Goal: Find specific page/section: Locate item on page

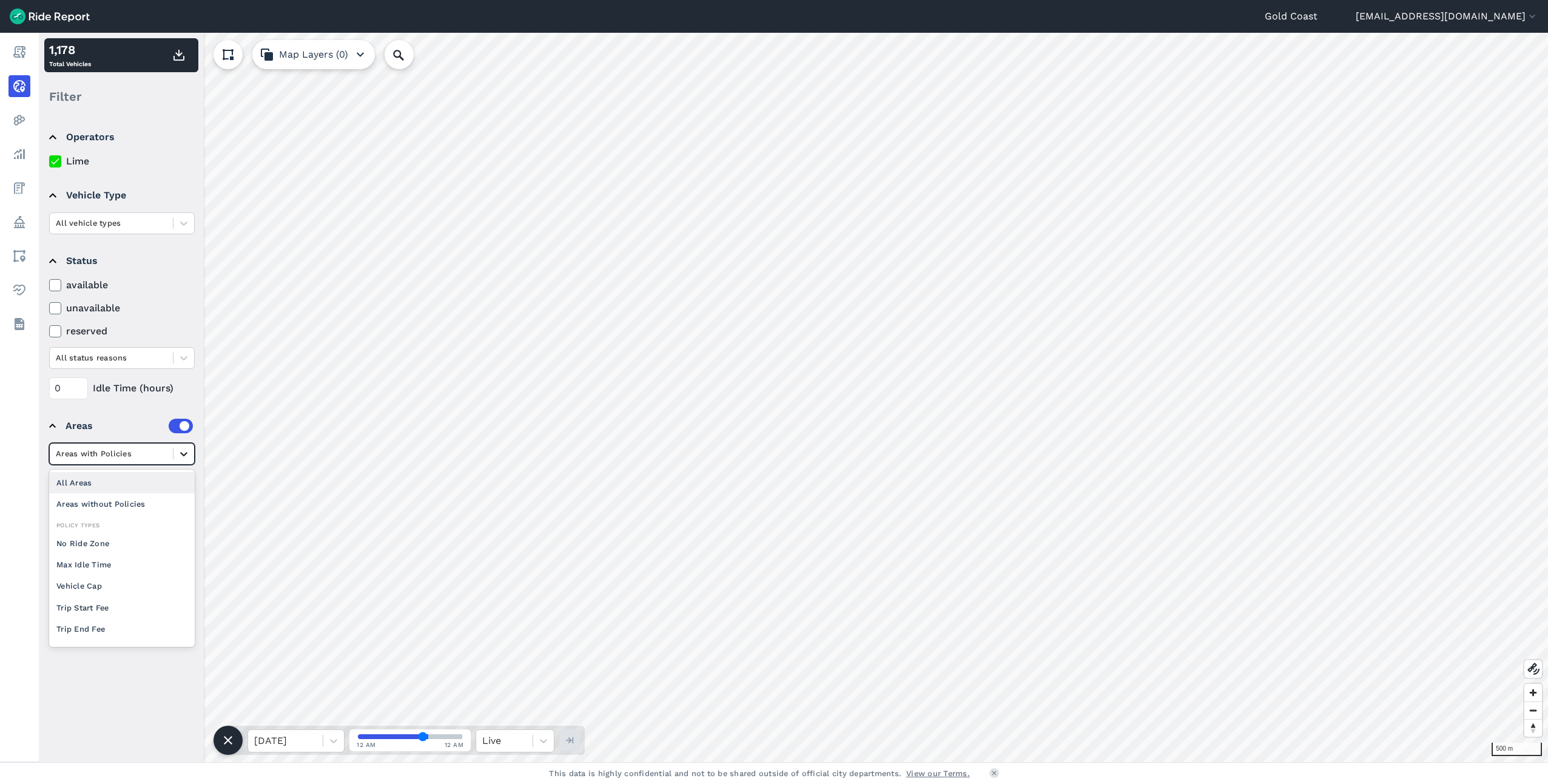
click at [182, 453] on icon at bounding box center [183, 453] width 12 height 12
click at [180, 452] on icon at bounding box center [183, 453] width 12 height 12
click at [180, 489] on icon at bounding box center [183, 484] width 12 height 12
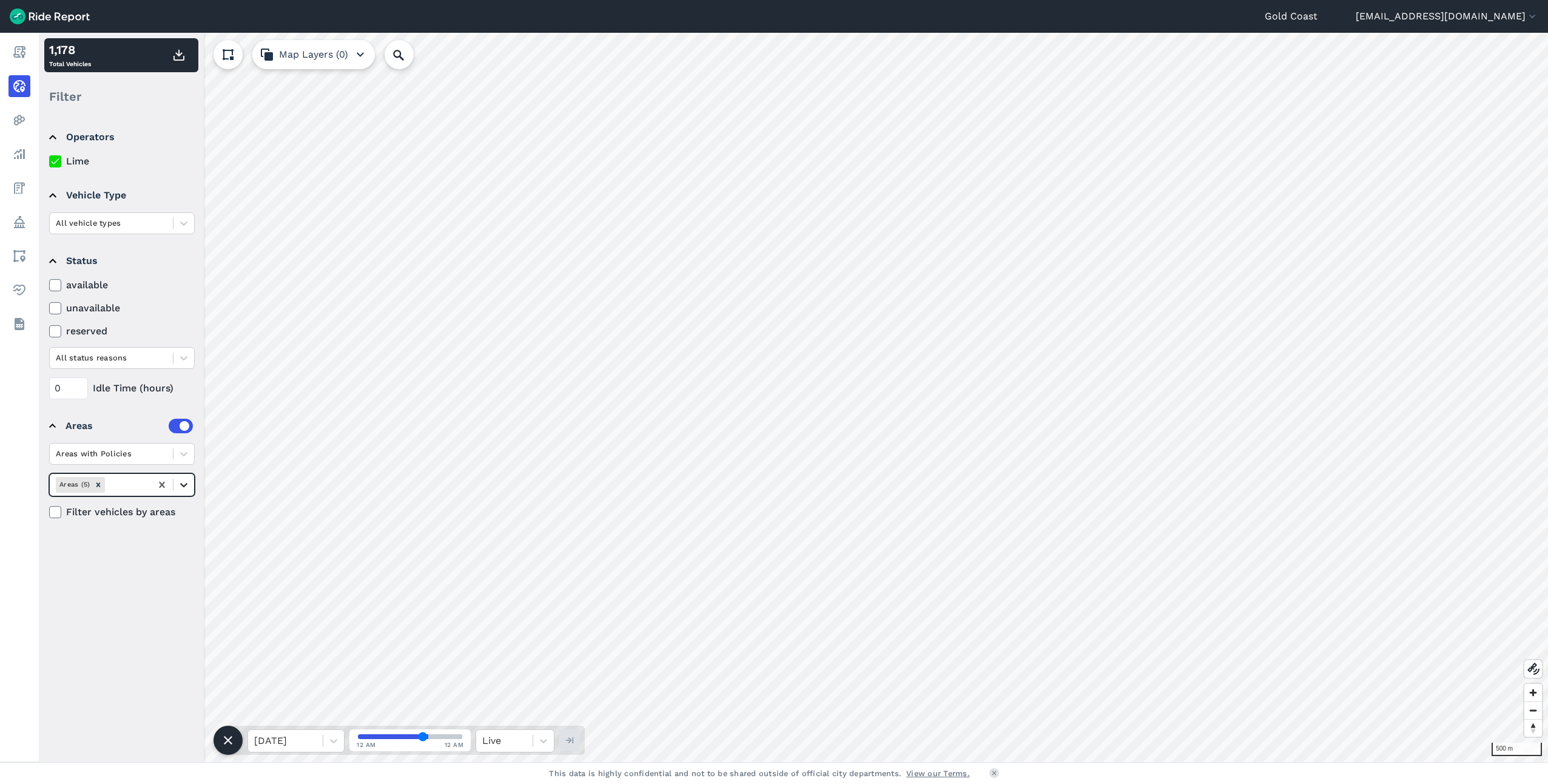
click at [178, 485] on icon at bounding box center [183, 484] width 12 height 12
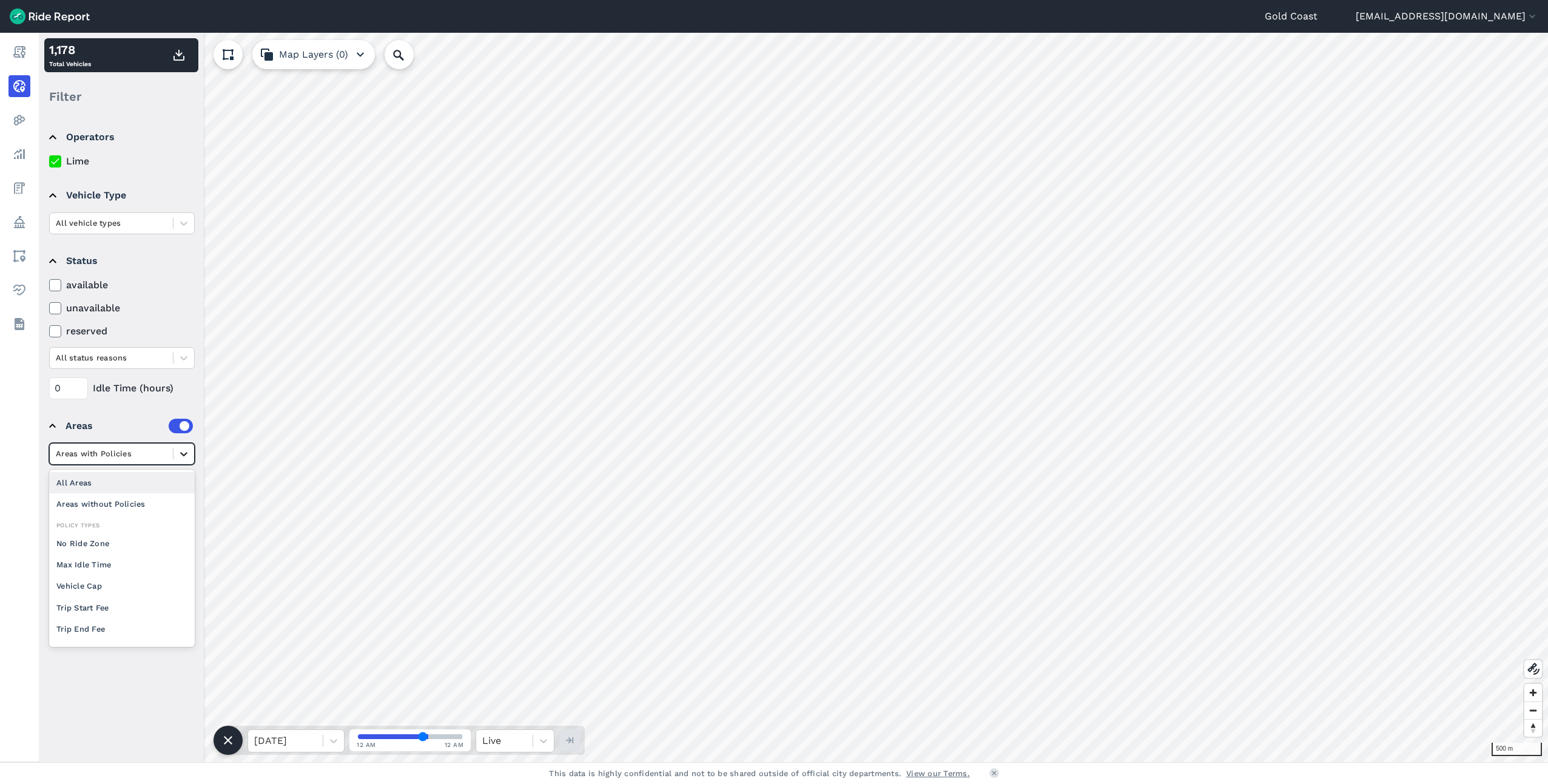
click at [182, 454] on icon at bounding box center [183, 454] width 7 height 4
click at [176, 452] on div at bounding box center [184, 454] width 21 height 21
click at [180, 488] on icon at bounding box center [183, 484] width 12 height 12
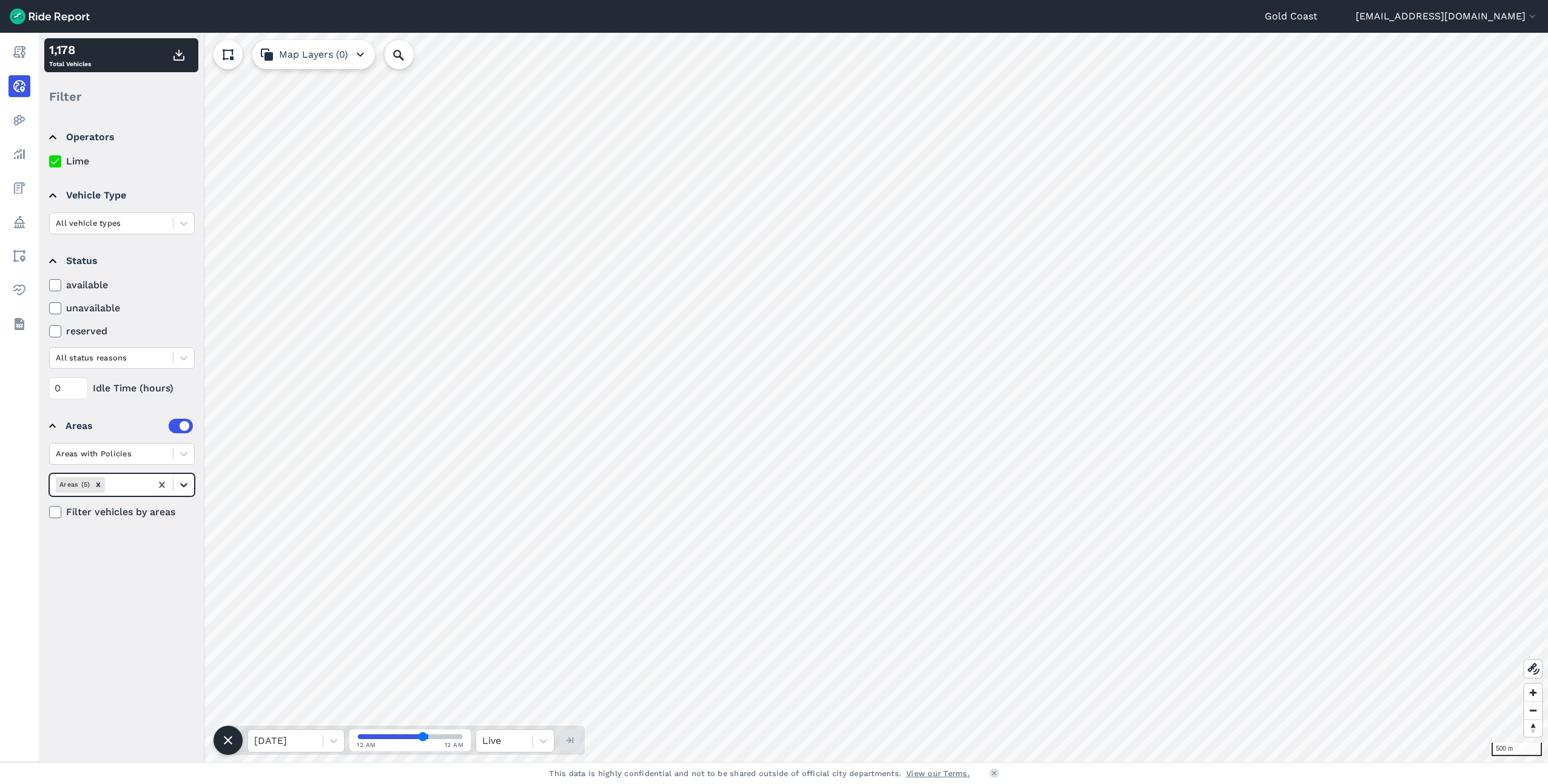
click at [180, 487] on icon at bounding box center [183, 484] width 12 height 12
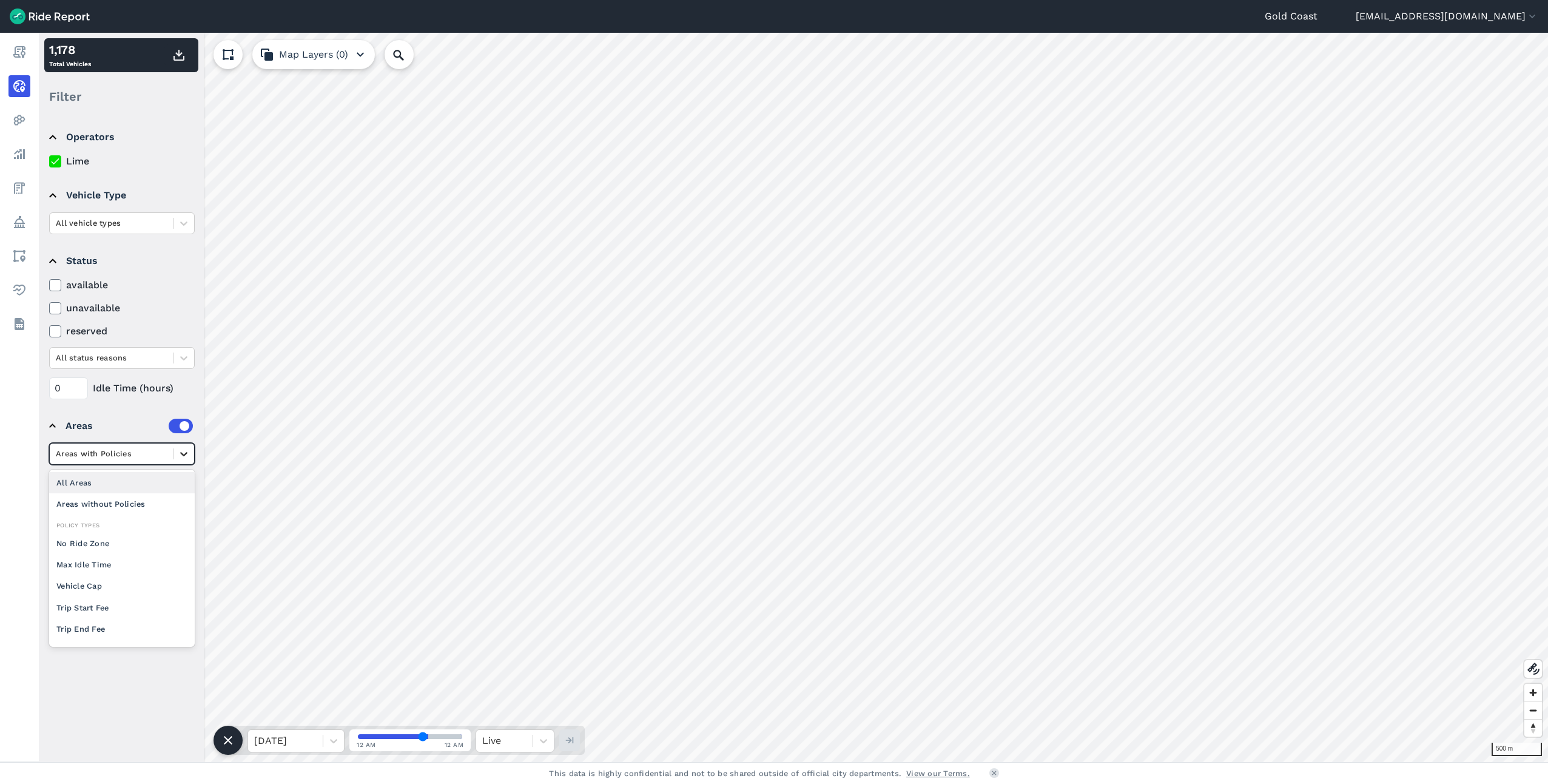
click at [185, 458] on icon at bounding box center [183, 453] width 12 height 12
click at [149, 482] on div "All Areas" at bounding box center [121, 483] width 145 height 21
click at [182, 482] on icon at bounding box center [183, 484] width 12 height 12
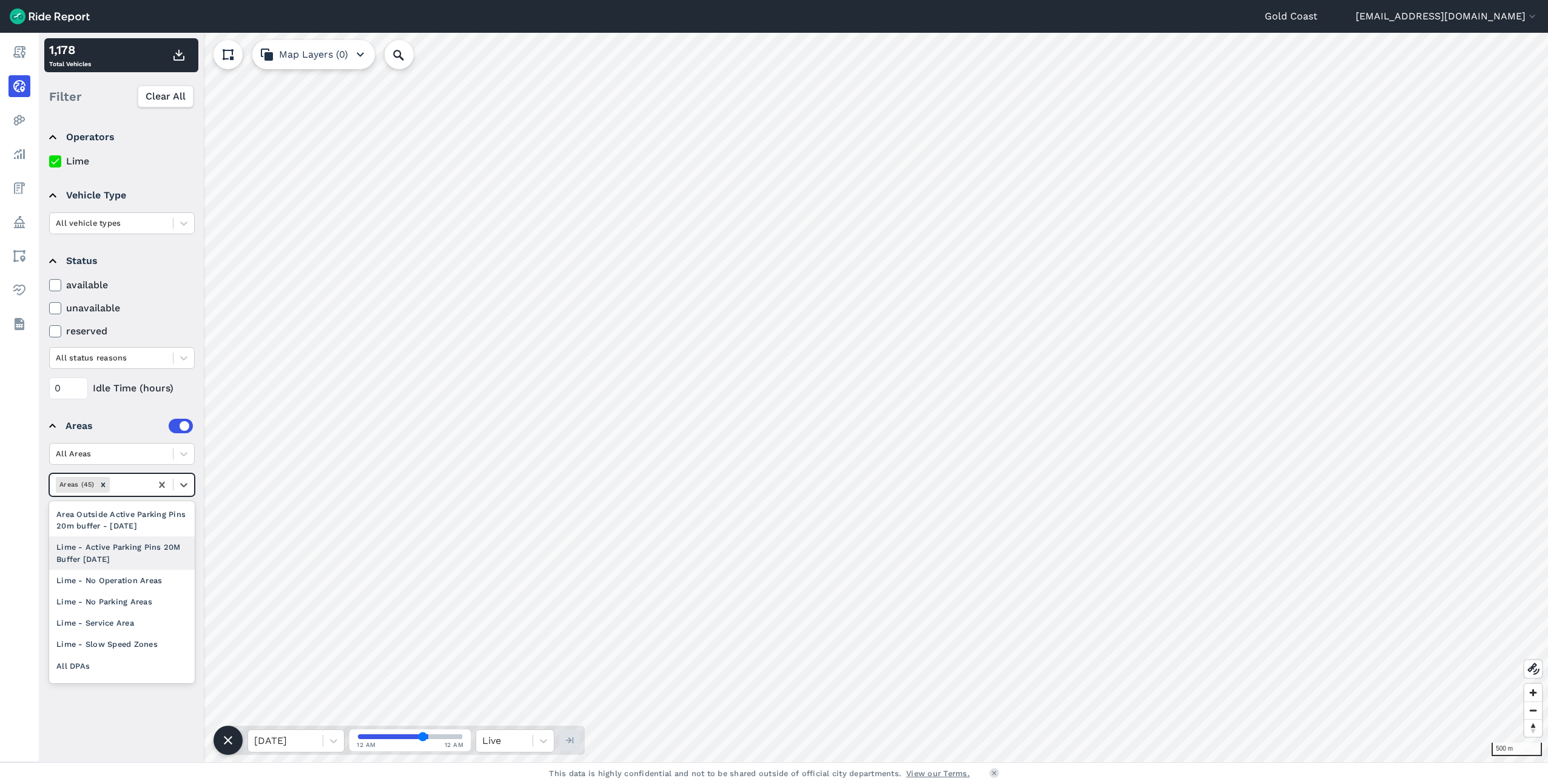
click at [132, 555] on div "Lime - Active Parking Pins 20M Buffer [DATE]" at bounding box center [121, 553] width 145 height 33
